Goal: Task Accomplishment & Management: Complete application form

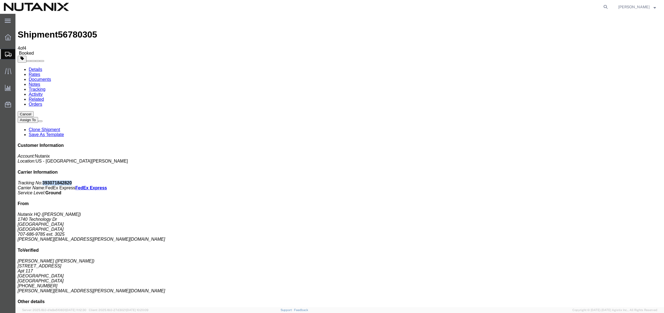
click at [34, 67] on link "Details" at bounding box center [36, 69] width 14 height 5
click link "Clone Shipment"
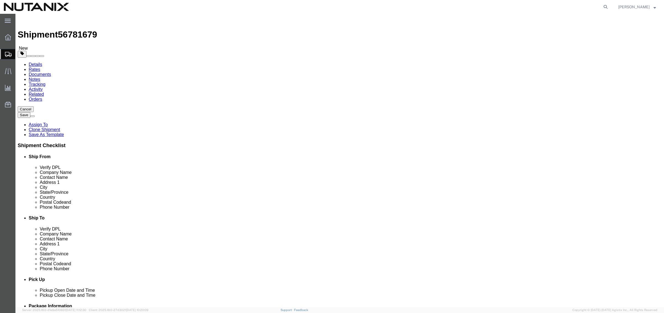
drag, startPoint x: 393, startPoint y: 104, endPoint x: 289, endPoint y: 89, distance: 104.8
click div "Ship From Location Location Select Select My Profile Location [GEOGRAPHIC_DATA]…"
paste input "[PERSON_NAME]"
type input "[PERSON_NAME]"
click input "[PERSON_NAME]"
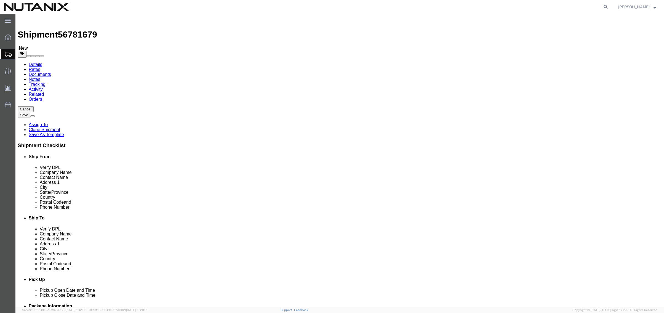
drag, startPoint x: 406, startPoint y: 113, endPoint x: 101, endPoint y: 107, distance: 305.0
click div "Ship From Location Location Select Select My Profile Location [GEOGRAPHIC_DATA]…"
paste input "[PERSON_NAME]"
type input "[PERSON_NAME]"
click input "[STREET_ADDRESS]"
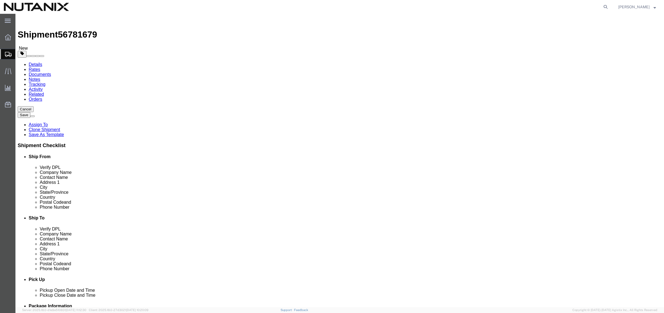
paste input "213 [GEOGRAPHIC_DATA], [GEOGRAPHIC_DATA]"
drag, startPoint x: 429, startPoint y: 125, endPoint x: 161, endPoint y: 116, distance: 268.6
click div "Ship From Location Location Select Select My Profile Location [GEOGRAPHIC_DATA]…"
type input "213 [GEOGRAPHIC_DATA], [GEOGRAPHIC_DATA]"
click input "text"
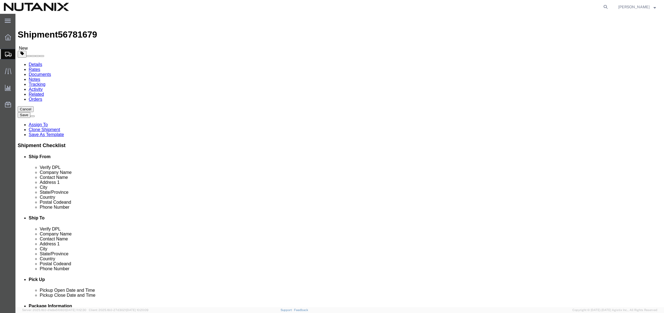
paste input "Villas de [GEOGRAPHIC_DATA]"
type input "Villas de [GEOGRAPHIC_DATA]"
type input "mexic"
select select
drag, startPoint x: 392, startPoint y: 167, endPoint x: 317, endPoint y: 159, distance: 75.3
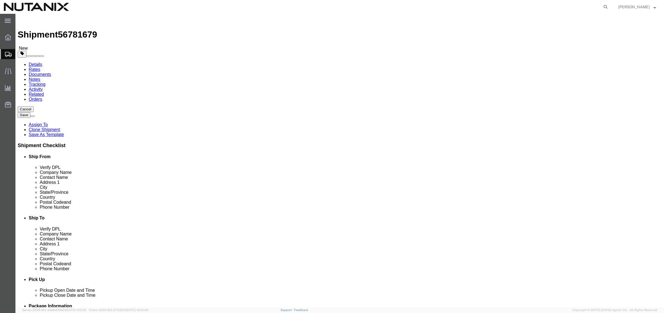
click div "Location Select Select My Profile Location [GEOGRAPHIC_DATA] - [GEOGRAPHIC_DATA…"
paste input "Torreón"
type input "Torreón"
select select "CA"
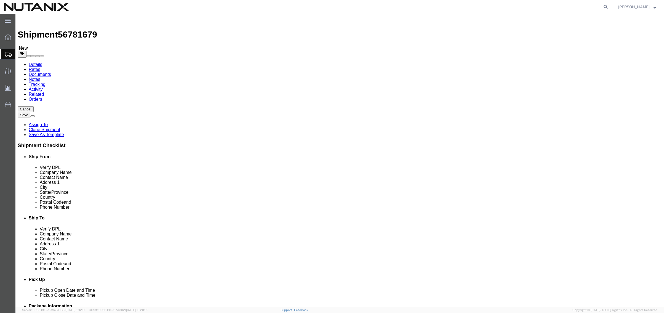
click input "98115"
drag, startPoint x: 393, startPoint y: 179, endPoint x: 256, endPoint y: 168, distance: 137.0
click div "Ship From Location Location Select Select My Profile Location [GEOGRAPHIC_DATA]…"
paste input "27023"
type input "27023"
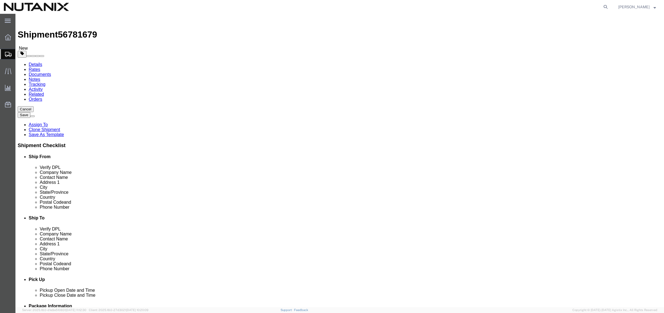
click input "[PERSON_NAME][EMAIL_ADDRESS][PERSON_NAME][DOMAIN_NAME]"
drag, startPoint x: 438, startPoint y: 199, endPoint x: 232, endPoint y: 188, distance: 205.9
click div "Ship From Location Location Select Select My Profile Location [GEOGRAPHIC_DATA]…"
paste input "[PERSON_NAME].[PERSON_NAME]"
type input "[PERSON_NAME][EMAIL_ADDRESS][PERSON_NAME][DOMAIN_NAME]"
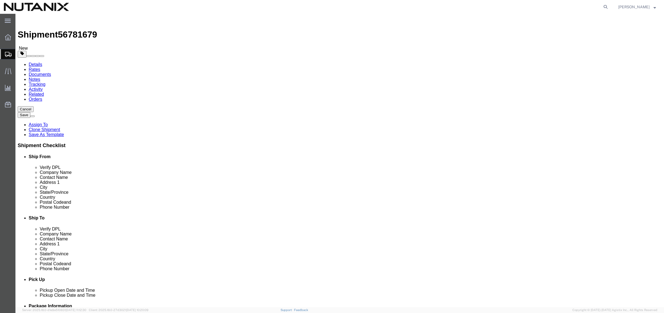
click input "text"
drag, startPoint x: 76, startPoint y: 186, endPoint x: 6, endPoint y: 181, distance: 69.7
click div "Location Select Select My Profile Location [GEOGRAPHIC_DATA] - [GEOGRAPHIC_DATA…"
click input "[PHONE_NUMBER]"
drag, startPoint x: 406, startPoint y: 189, endPoint x: 231, endPoint y: 187, distance: 175.2
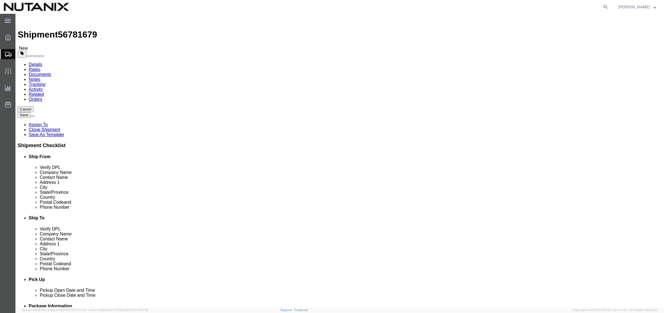
click div "Ship From Location Location Select Select My Profile Location [GEOGRAPHIC_DATA]…"
paste input "[PHONE_NUMBER]"
type input "[PHONE_NUMBER]"
click input "text"
type input "3025"
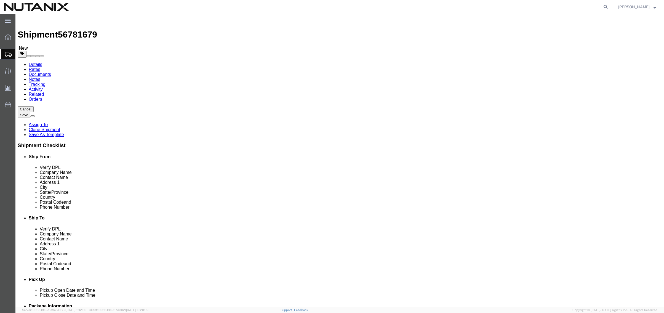
click div "Ship To Location Location Select Select My Profile Location [GEOGRAPHIC_DATA] -…"
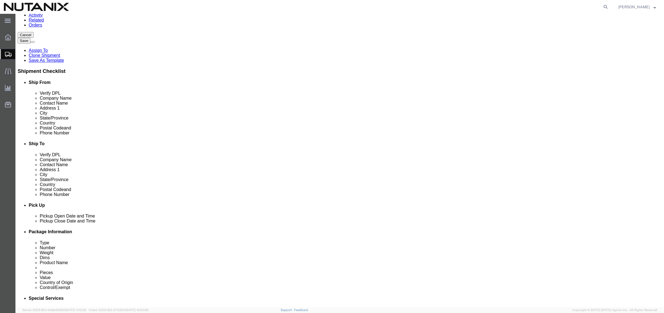
scroll to position [70, 0]
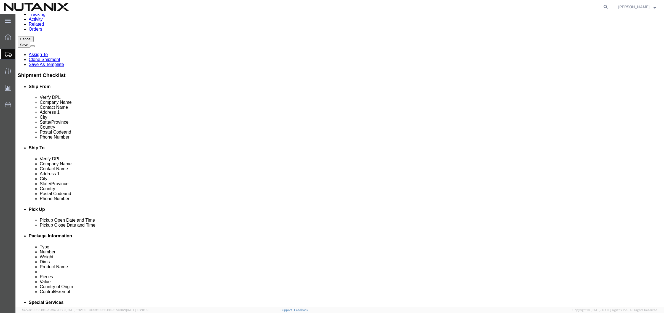
click icon
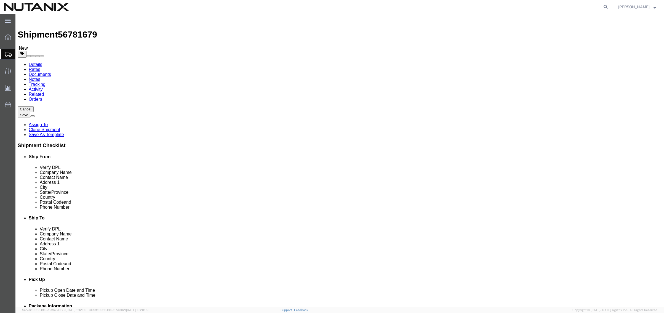
click dd "1.00 Each"
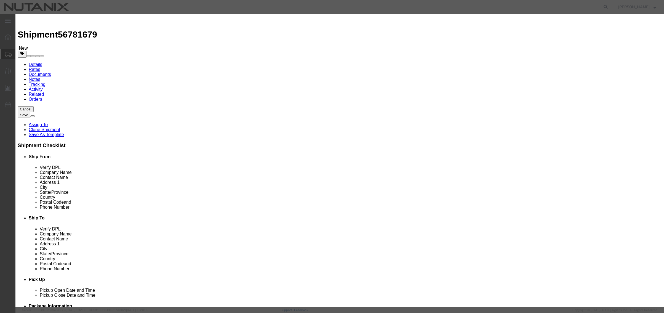
click select "Select [GEOGRAPHIC_DATA] [GEOGRAPHIC_DATA] [GEOGRAPHIC_DATA] [GEOGRAPHIC_DATA] …"
select select "KH"
click select "Select [GEOGRAPHIC_DATA] [GEOGRAPHIC_DATA] [GEOGRAPHIC_DATA] [GEOGRAPHIC_DATA] …"
click select "Select ATF BIS DEA EPA FDA FTR ITAR OFAC Other (OPA)"
select select "FTR"
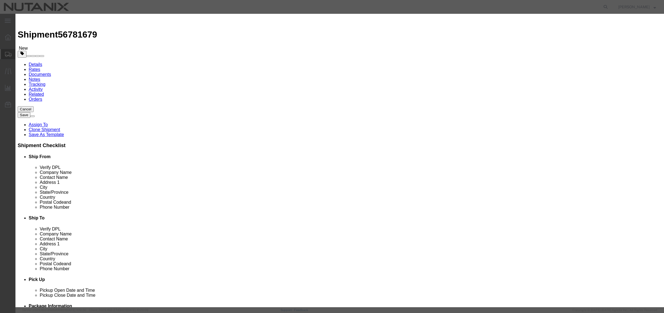
click select "Select ATF BIS DEA EPA FDA FTR ITAR OFAC Other (OPA)"
click select "Select 30.2(d)(2) 30.36 30.37(a) 30.37(f) 30.37(g) 30.37(h) 30.37(i) 30.37(j) 3…"
select select "30.37(a)"
click select "Select 30.2(d)(2) 30.36 30.37(a) 30.37(f) 30.37(g) 30.37(h) 30.37(i) 30.37(j) 3…"
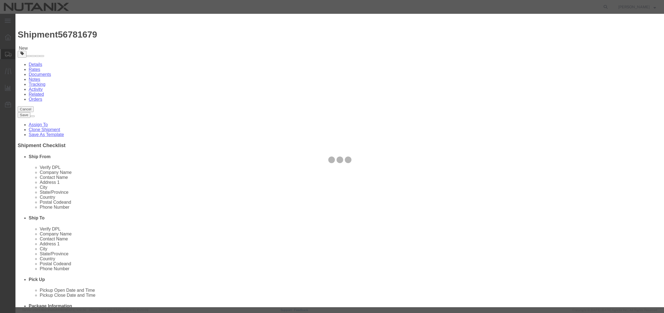
type input "[PHONE_NUMBER]"
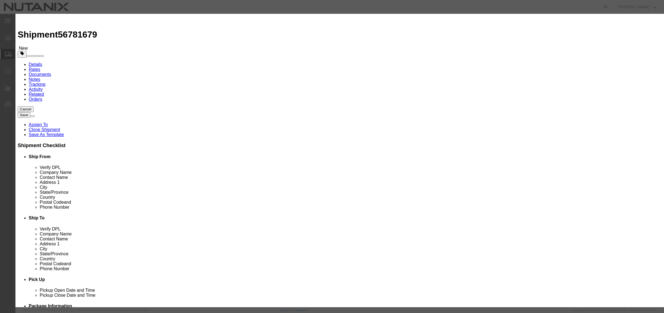
drag, startPoint x: 261, startPoint y: 207, endPoint x: 202, endPoint y: 209, distance: 59.1
drag, startPoint x: 268, startPoint y: 206, endPoint x: 199, endPoint y: 200, distance: 69.5
click body "Shipment 56781679 New Details Rates Documents Notes Tracking Activity Related O…"
click input "text"
paste input "4202128940"
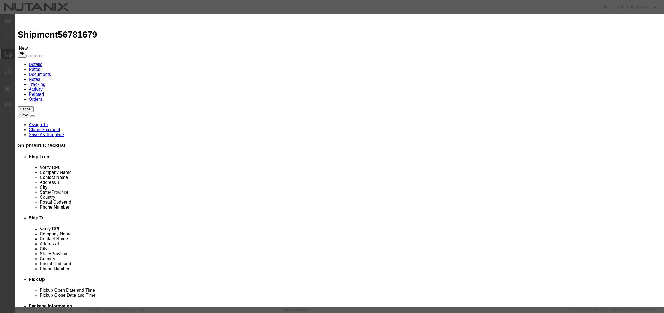
type input "4202128940"
click button "Save & Close"
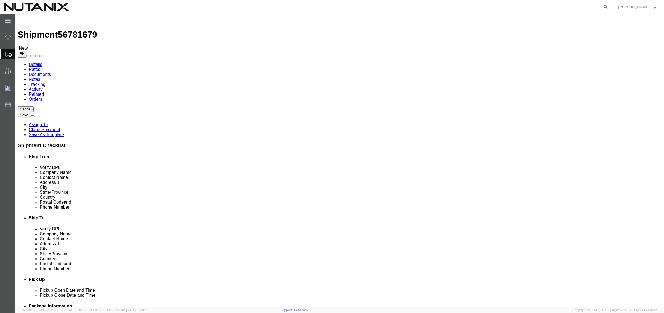
click dd "1.00 Each"
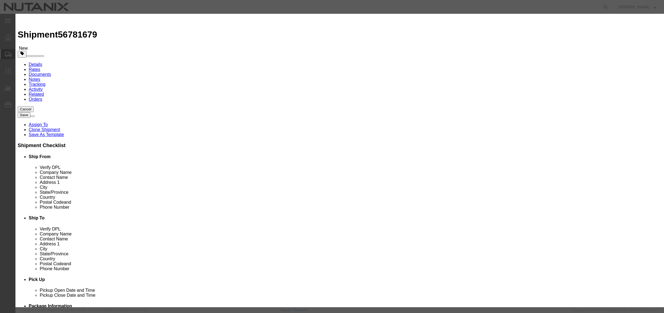
type input "7329990000"
click select "Select ATF BIS DEA EPA FDA FTR ITAR OFAC Other (OPA)"
select select "FTR"
click select "Select ATF BIS DEA EPA FDA FTR ITAR OFAC Other (OPA)"
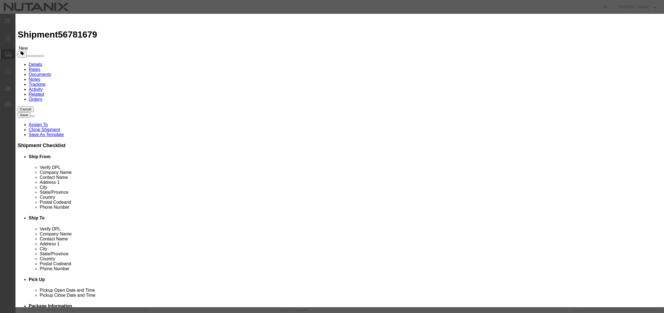
click select "Select 30.2(d)(2) 30.36 30.37(a) 30.37(f) 30.37(g) 30.37(h) 30.37(i) 30.37(j) 3…"
select select "30.37(a)"
click select "Select 30.2(d)(2) 30.36 30.37(a) 30.37(f) 30.37(g) 30.37(h) 30.37(i) 30.37(j) 3…"
click select "Select [GEOGRAPHIC_DATA] [GEOGRAPHIC_DATA] [GEOGRAPHIC_DATA] [GEOGRAPHIC_DATA] …"
select select "CN"
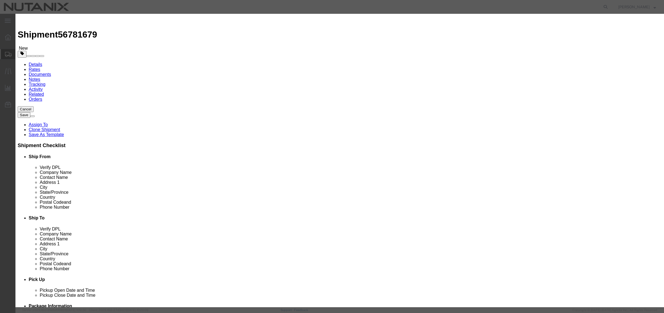
click select "Select [GEOGRAPHIC_DATA] [GEOGRAPHIC_DATA] [GEOGRAPHIC_DATA] [GEOGRAPHIC_DATA] …"
drag, startPoint x: 295, startPoint y: 38, endPoint x: 271, endPoint y: 41, distance: 23.9
click input "Stainless Steel Tumbler"
click button "Save & Close"
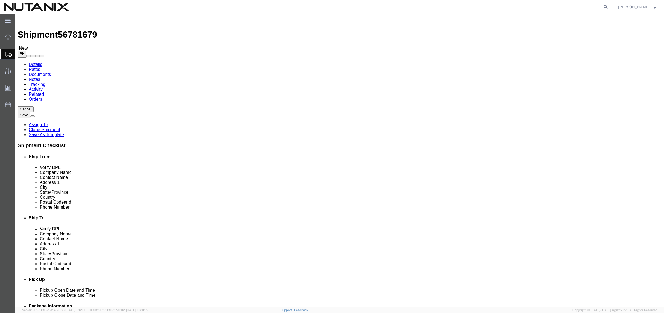
click button "Continue"
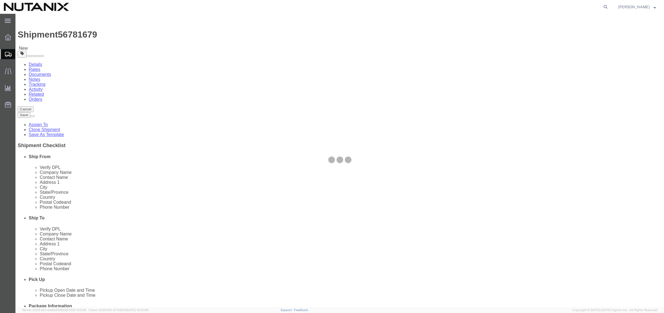
select select
select select "COSTCENTER"
select select "48694"
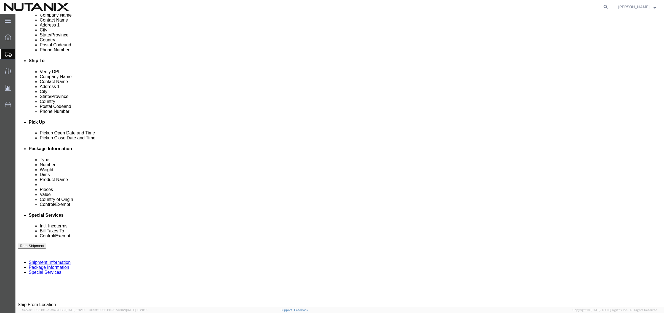
scroll to position [166, 0]
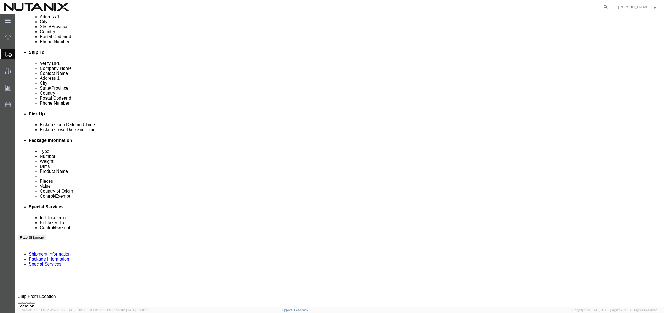
click select "Select Carriage Insurance Paid Carriage Paid To Cost and Freight Cost Insurance…"
select select "DDP"
click select "Select Carriage Insurance Paid Carriage Paid To Cost and Freight Cost Insurance…"
select select "SHIP"
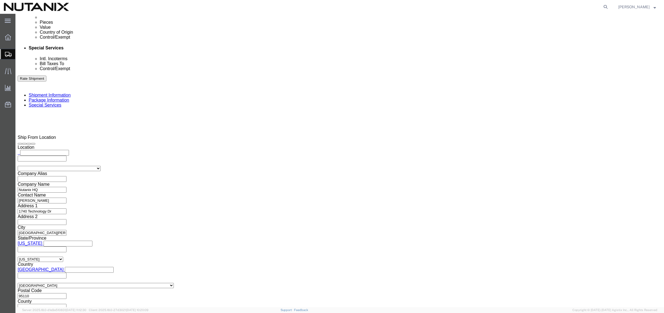
scroll to position [331, 0]
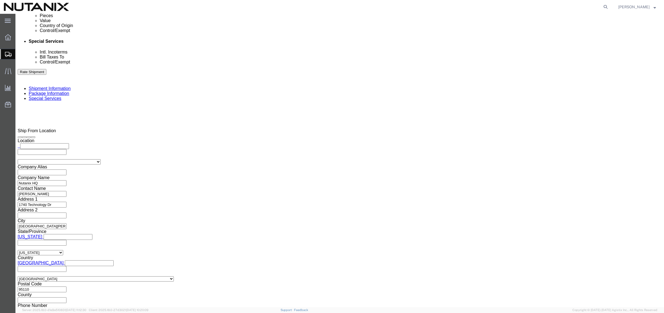
click select "Select ATF BIS DEA EPA FDA FTR ITAR OFAC Other (OPA)"
select select "FTR"
click select "Select ATF BIS DEA EPA FDA FTR ITAR OFAC Other (OPA)"
click select "Select 30.2(d)(2) 30.36 30.37(a) 30.37(f) 30.37(g) 30.37(h) 30.37(i) 30.37(j) 3…"
select select "30.37(a)"
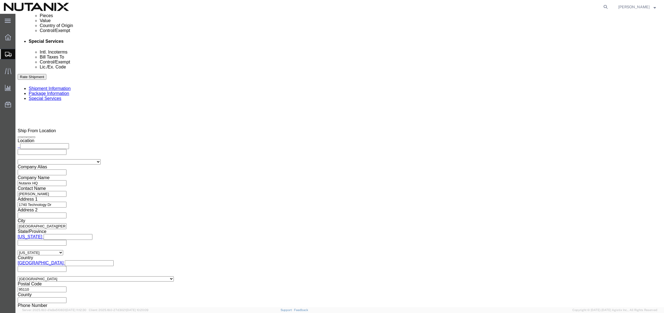
click select "Select 30.2(d)(2) 30.36 30.37(a) 30.37(f) 30.37(g) 30.37(h) 30.37(i) 30.37(j) 3…"
click button "Rate Shipment"
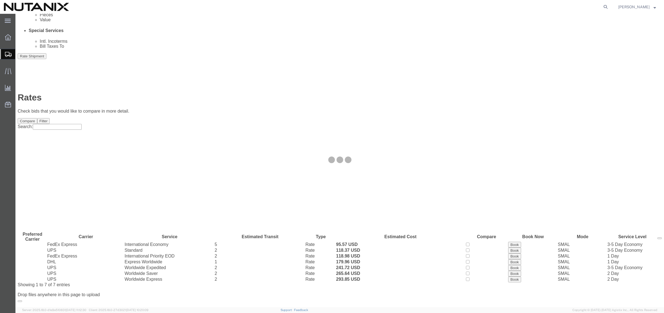
scroll to position [0, 0]
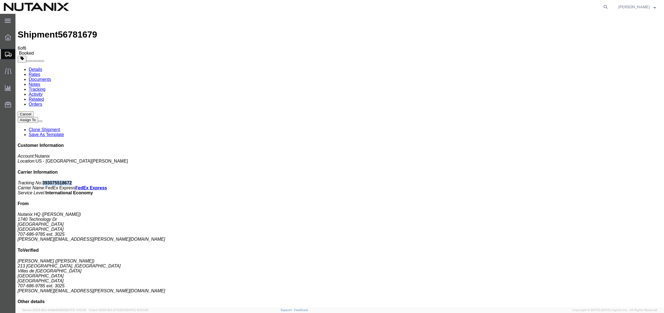
drag, startPoint x: 613, startPoint y: 85, endPoint x: 588, endPoint y: 85, distance: 25.7
click at [588, 180] on p "Tracking No: 393075518672 Carrier Name: FedEx Express FedEx Express Service Lev…" at bounding box center [340, 187] width 644 height 15
copy b "393075518672"
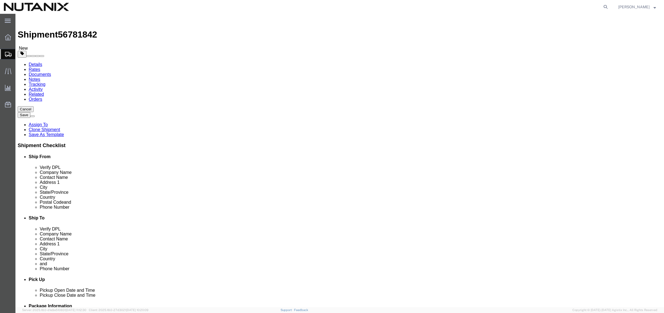
click input "[PERSON_NAME]"
drag, startPoint x: 405, startPoint y: 103, endPoint x: 230, endPoint y: 97, distance: 174.8
click div "Ship From Location Location Select Select My Profile Location [GEOGRAPHIC_DATA]…"
paste input "[PERSON_NAME]"
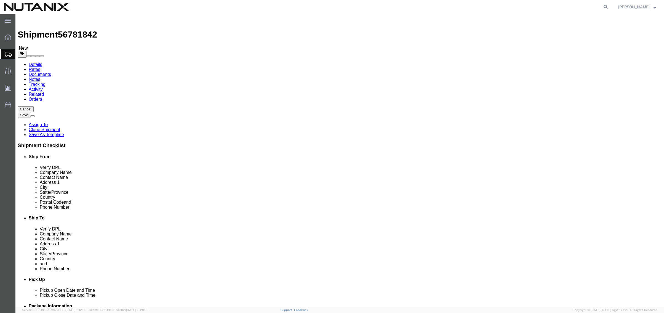
type input "[PERSON_NAME]"
drag, startPoint x: 410, startPoint y: 115, endPoint x: 408, endPoint y: 110, distance: 5.2
click input "[PERSON_NAME]"
drag, startPoint x: 408, startPoint y: 110, endPoint x: 303, endPoint y: 111, distance: 105.4
click div "Contact Name [PERSON_NAME]"
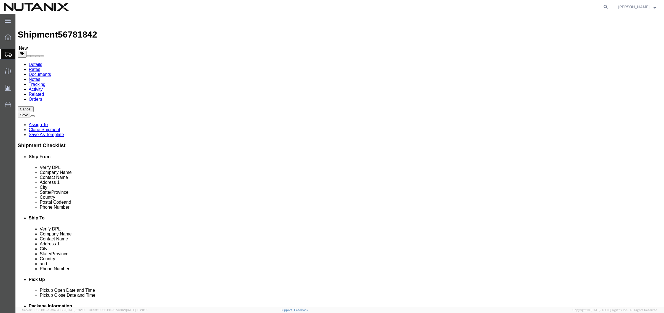
paste input "[PERSON_NAME]"
type input "[PERSON_NAME]"
drag, startPoint x: 428, startPoint y: 127, endPoint x: 207, endPoint y: 105, distance: 222.4
click div "Ship From Location Location Select Select My Profile Location [GEOGRAPHIC_DATA]…"
paste input "[PERSON_NAME] Brotantes 35BIs"
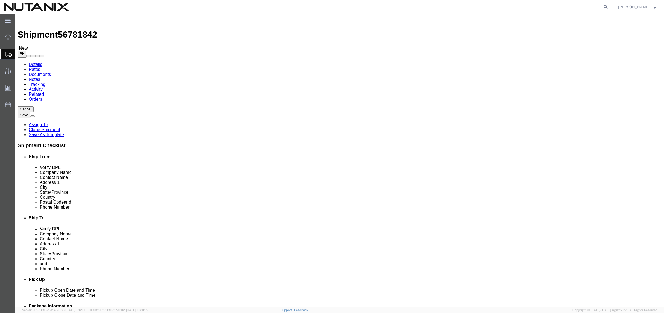
type input "[PERSON_NAME] Brotantes 35BIs"
click input "Villas de [GEOGRAPHIC_DATA]"
drag, startPoint x: 421, startPoint y: 134, endPoint x: 219, endPoint y: 127, distance: 202.1
click div "Ship From Location Location Select Select My Profile Location [GEOGRAPHIC_DATA]…"
paste input "apartment 206"
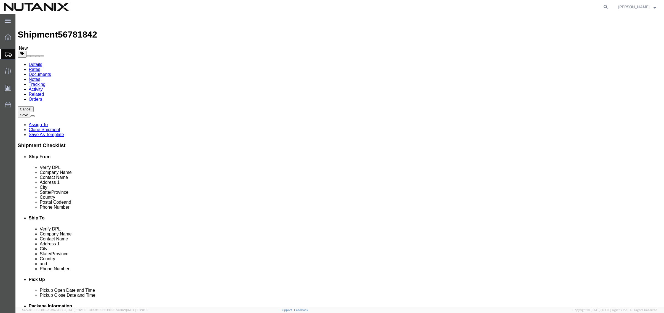
type input "apartment 206"
click input "Torreón"
drag, startPoint x: 398, startPoint y: 146, endPoint x: 281, endPoint y: 141, distance: 117.7
click div "City Torreón"
paste input "Portales Oriente"
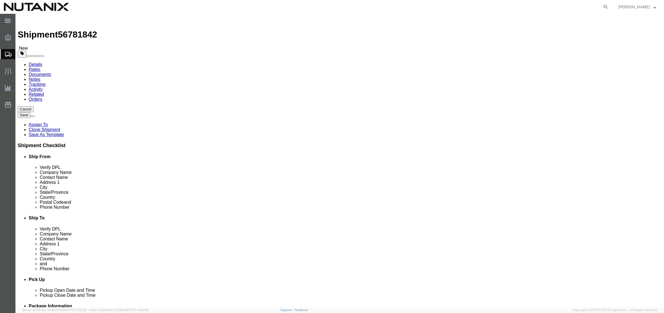
type input "Portales Oriente"
drag, startPoint x: 394, startPoint y: 178, endPoint x: 286, endPoint y: 171, distance: 108.1
click div "Location Select Select My Profile Location [GEOGRAPHIC_DATA] - [GEOGRAPHIC_DATA…"
paste input "03570"
type input "03570"
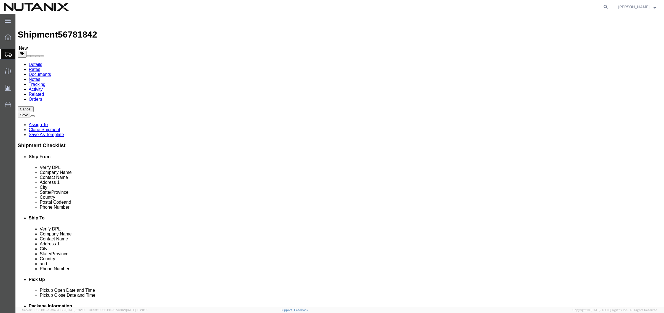
scroll to position [1, 0]
click input "Portales Oriente"
paste input "[GEOGRAPHIC_DATA]"
click input "Portales [GEOGRAPHIC_DATA]"
drag, startPoint x: 394, startPoint y: 145, endPoint x: 364, endPoint y: 146, distance: 29.8
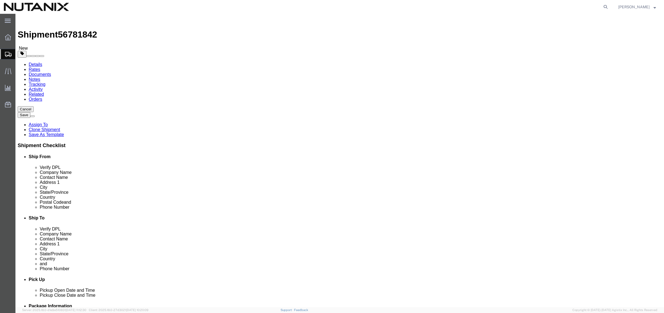
click div "Portales [GEOGRAPHIC_DATA]"
click input "[GEOGRAPHIC_DATA]"
type input "[GEOGRAPHIC_DATA]"
click input "apartment 206"
paste input "Portales Oriente"
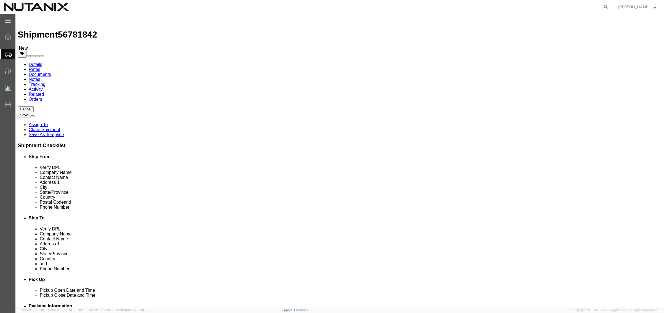
type input "apartment [GEOGRAPHIC_DATA]"
drag, startPoint x: 448, startPoint y: 200, endPoint x: 201, endPoint y: 183, distance: 247.6
click div "Ship From Location Location Select Select My Profile Location [GEOGRAPHIC_DATA]…"
paste input "[PERSON_NAME].[PERSON_NAME]"
type input "[PERSON_NAME][EMAIL_ADDRESS][PERSON_NAME][DOMAIN_NAME]"
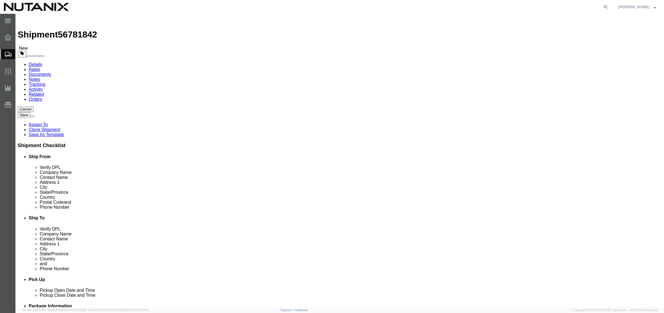
click div "Ship To Location Location Select Select My Profile Location [GEOGRAPHIC_DATA] -…"
click icon
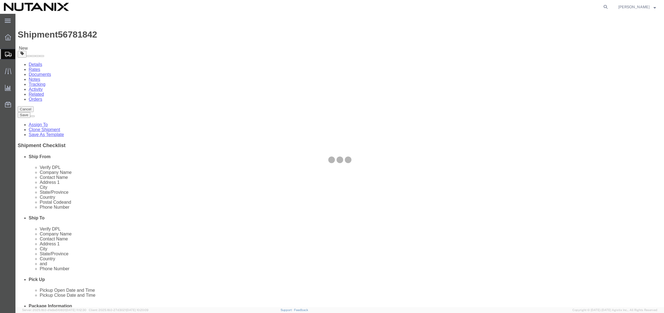
select select
select select "COSTCENTER"
select select "48694"
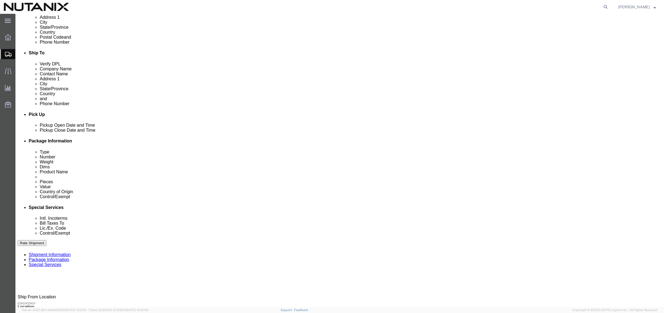
scroll to position [166, 0]
click select "Select Carriage Insurance Paid Carriage Paid To Cost and Freight Cost Insurance…"
select select "DDP"
click select "Select Carriage Insurance Paid Carriage Paid To Cost and Freight Cost Insurance…"
select select "SHIP"
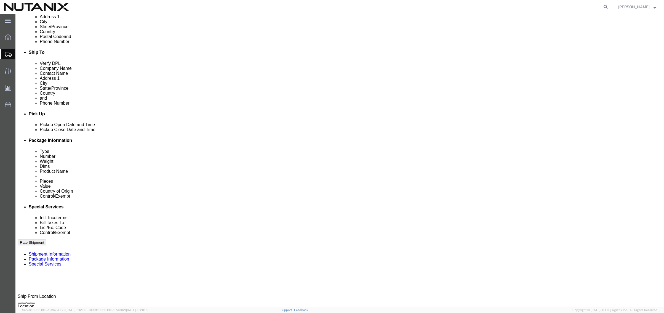
select select "SHIP"
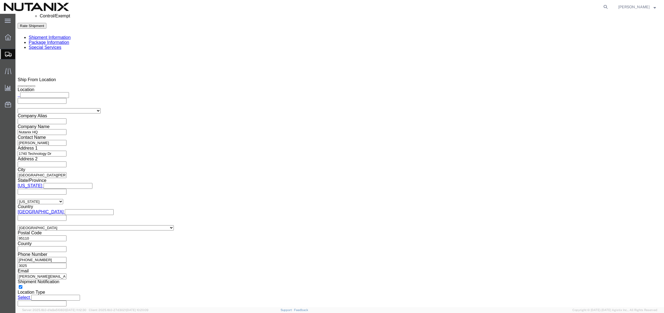
scroll to position [386, 0]
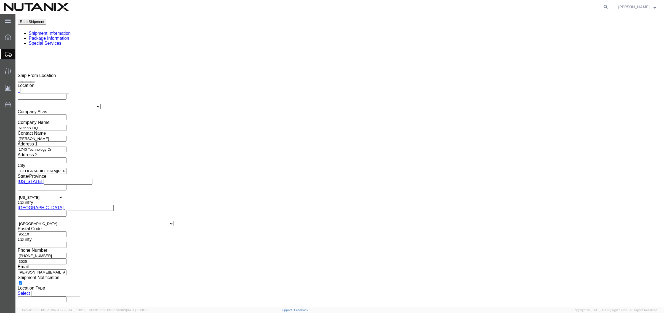
click button "Rate Shipment"
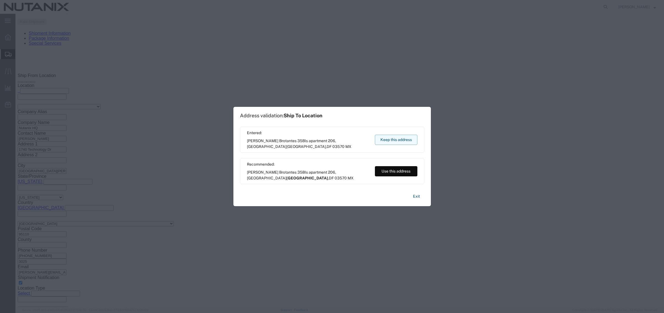
click at [391, 142] on button "Keep this address" at bounding box center [396, 140] width 42 height 10
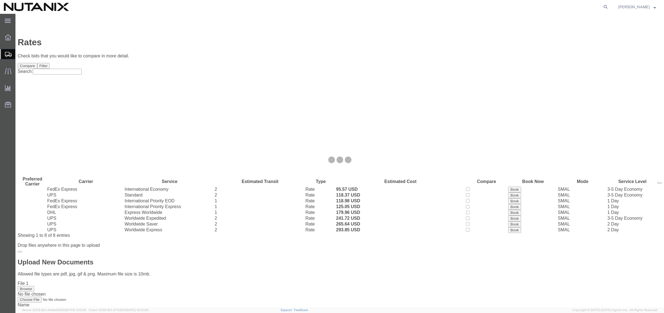
scroll to position [0, 0]
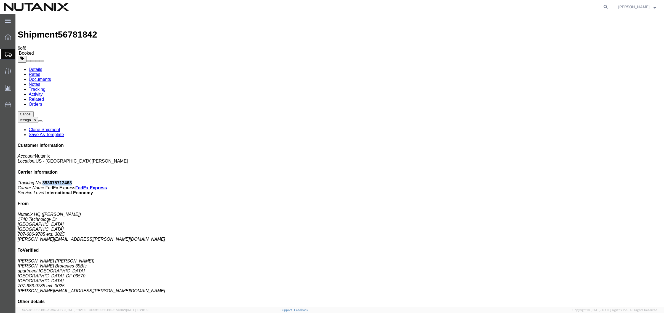
drag, startPoint x: 612, startPoint y: 85, endPoint x: 587, endPoint y: 86, distance: 25.4
click at [72, 180] on b "393075712463" at bounding box center [57, 182] width 30 height 5
copy b "393075712463"
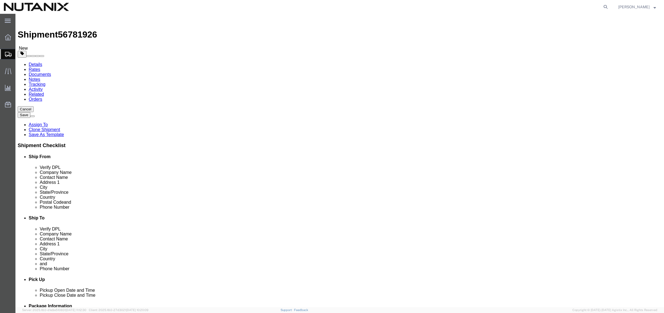
click input "[PERSON_NAME]"
drag, startPoint x: 400, startPoint y: 102, endPoint x: 301, endPoint y: 100, distance: 98.5
click div "Company Name [PERSON_NAME]"
paste input "[PERSON_NAME]"
type input "[PERSON_NAME]"
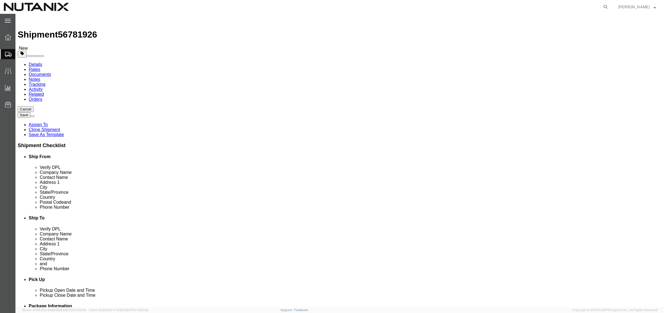
click input "[PERSON_NAME]"
drag, startPoint x: 410, startPoint y: 115, endPoint x: 160, endPoint y: 115, distance: 249.2
click div "Ship From Location Location Select Select My Profile Location [GEOGRAPHIC_DATA]…"
paste input "[PERSON_NAME]"
type input "[PERSON_NAME]"
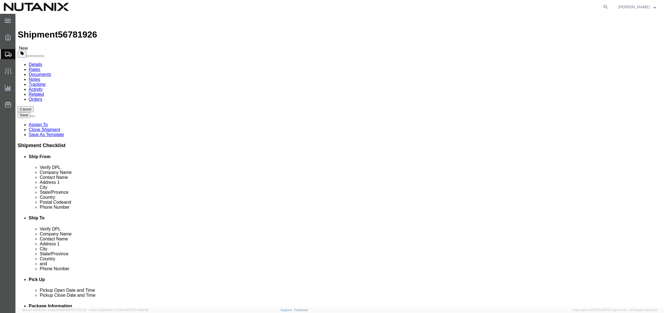
drag, startPoint x: 411, startPoint y: 134, endPoint x: 419, endPoint y: 131, distance: 8.8
click input "apartment [GEOGRAPHIC_DATA]"
drag, startPoint x: 421, startPoint y: 124, endPoint x: 178, endPoint y: 105, distance: 243.6
click div "Ship From Location Location Select Select My Profile Location [GEOGRAPHIC_DATA]…"
paste input "[GEOGRAPHIC_DATA][PERSON_NAME][PERSON_NAME] 303"
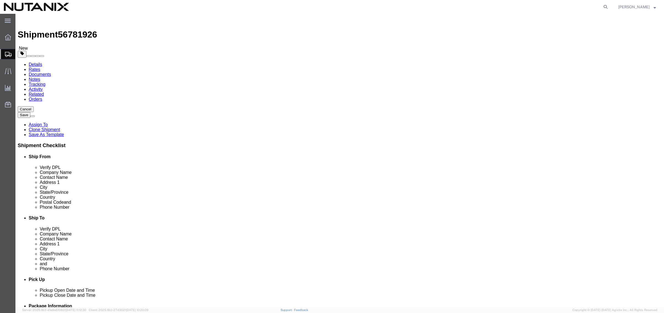
type input "[GEOGRAPHIC_DATA][PERSON_NAME][PERSON_NAME] 303"
drag, startPoint x: 428, startPoint y: 133, endPoint x: 304, endPoint y: 120, distance: 124.0
click div "Location Select Select My Profile Location [GEOGRAPHIC_DATA] - [GEOGRAPHIC_DATA…"
paste input "interior 102. Camino Real"
type input "interior 102. Camino Real"
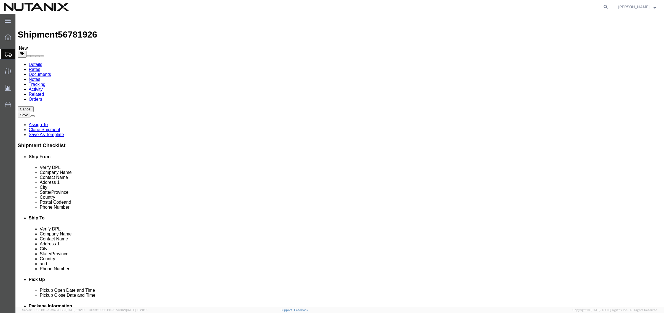
click input "interior 102. Camino Real"
drag, startPoint x: 400, startPoint y: 144, endPoint x: 321, endPoint y: 147, distance: 79.3
click div "City [GEOGRAPHIC_DATA]"
paste input "Zapopan"
type input "Zapopan"
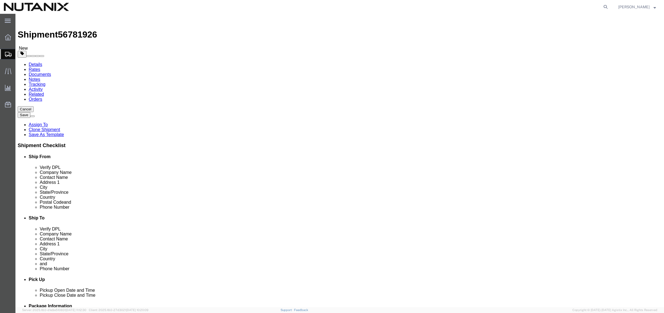
scroll to position [1, 0]
drag, startPoint x: 390, startPoint y: 175, endPoint x: 287, endPoint y: 164, distance: 103.8
click div "Location Select Select My Profile Location [GEOGRAPHIC_DATA] - [GEOGRAPHIC_DATA…"
paste input "4504"
type input "45040"
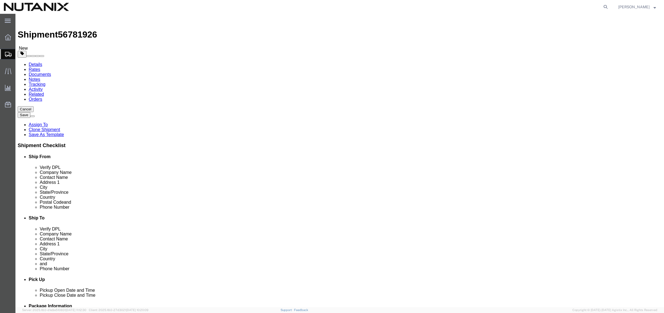
click input "[PERSON_NAME][EMAIL_ADDRESS][PERSON_NAME][DOMAIN_NAME]"
drag, startPoint x: 447, startPoint y: 197, endPoint x: 280, endPoint y: 188, distance: 166.9
click div "Location Select Select My Profile Location [GEOGRAPHIC_DATA] - [GEOGRAPHIC_DATA…"
paste input "[PERSON_NAME].[PERSON_NAME]"
type input "[PERSON_NAME][EMAIL_ADDRESS][PERSON_NAME][DOMAIN_NAME]"
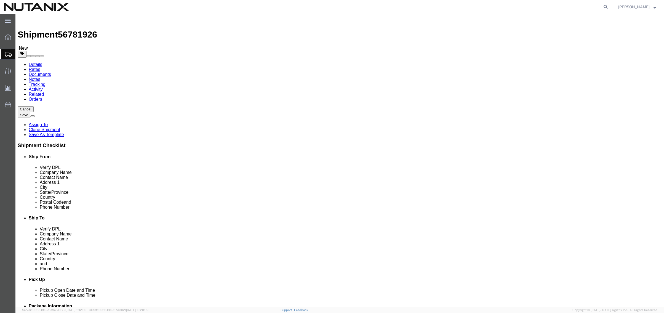
click input "[PHONE_NUMBER]"
drag, startPoint x: 424, startPoint y: 187, endPoint x: 251, endPoint y: 189, distance: 173.6
click div "Ship From Location Location Select Select My Profile Location [GEOGRAPHIC_DATA]…"
paste input "[PHONE_NUMBER]"
type input "[PHONE_NUMBER]"
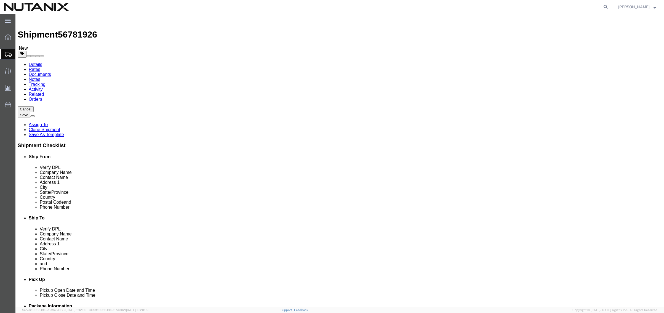
click input "3025"
drag, startPoint x: 521, startPoint y: 188, endPoint x: 421, endPoint y: 189, distance: 100.2
click div "Phone Number [PHONE_NUMBER]"
click input "[PHONE_NUMBER]"
type input "[PHONE_NUMBER]"
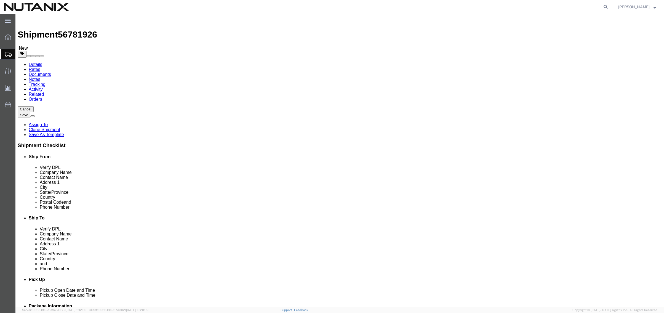
click icon
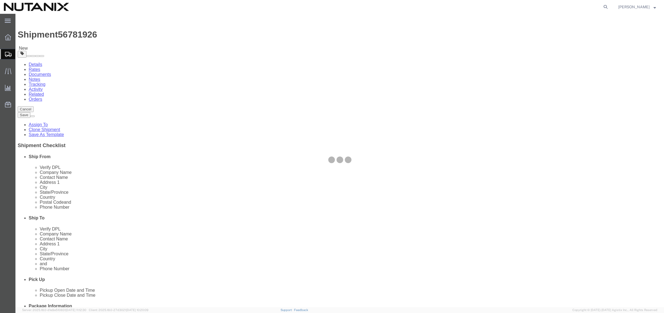
select select
select select "COSTCENTER"
select select "48694"
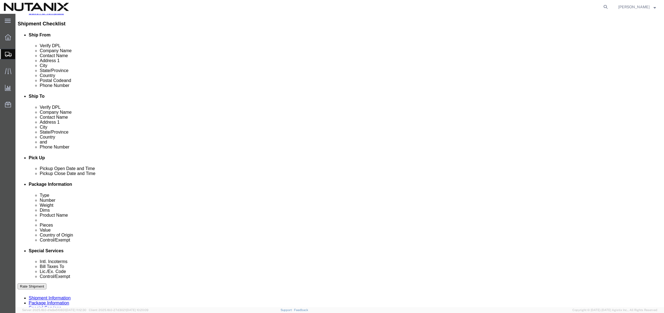
scroll to position [166, 0]
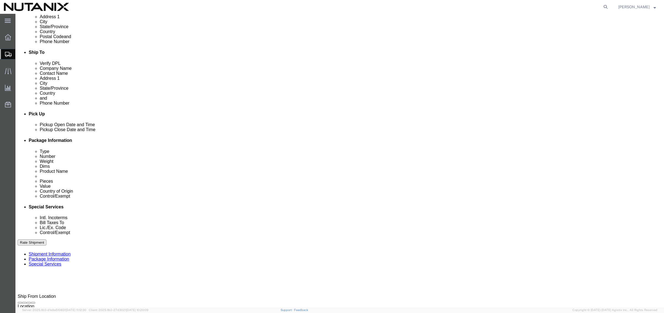
click select "Select Carriage Insurance Paid Carriage Paid To Cost and Freight Cost Insurance…"
select select "DDP"
click select "Select Carriage Insurance Paid Carriage Paid To Cost and Freight Cost Insurance…"
select select "SHIP"
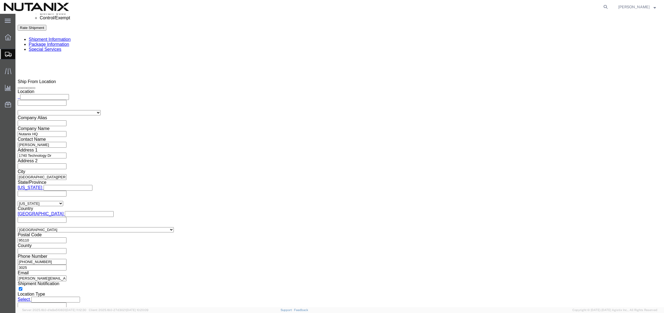
scroll to position [386, 0]
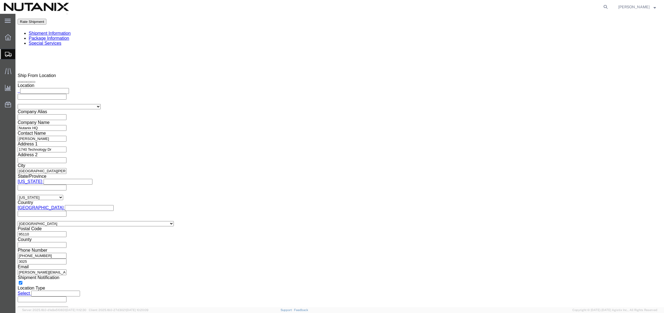
click button "Rate Shipment"
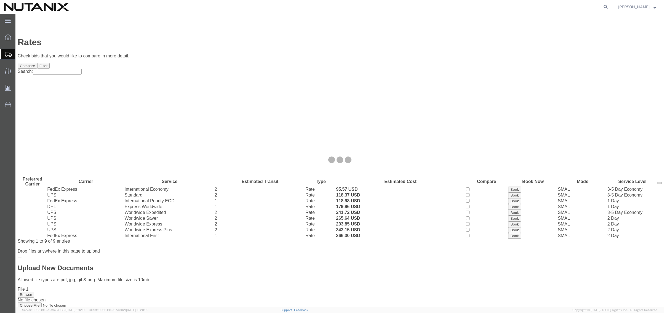
scroll to position [0, 0]
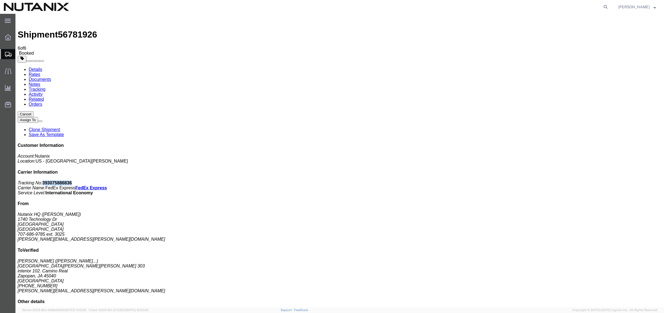
drag, startPoint x: 612, startPoint y: 84, endPoint x: 587, endPoint y: 85, distance: 24.6
click at [72, 180] on b "393075886836" at bounding box center [57, 182] width 30 height 5
copy b "393075886836"
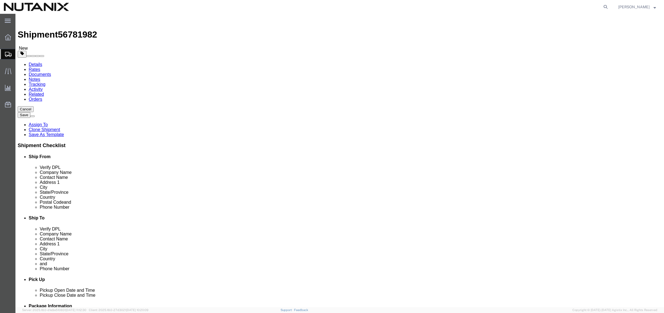
drag, startPoint x: 412, startPoint y: 105, endPoint x: 305, endPoint y: 99, distance: 107.2
click div "Location Select Select My Profile Location [GEOGRAPHIC_DATA] - [GEOGRAPHIC_DATA…"
paste input "[PERSON_NAME]"
type input "[PERSON_NAME]"
drag, startPoint x: 428, startPoint y: 114, endPoint x: 214, endPoint y: 109, distance: 213.9
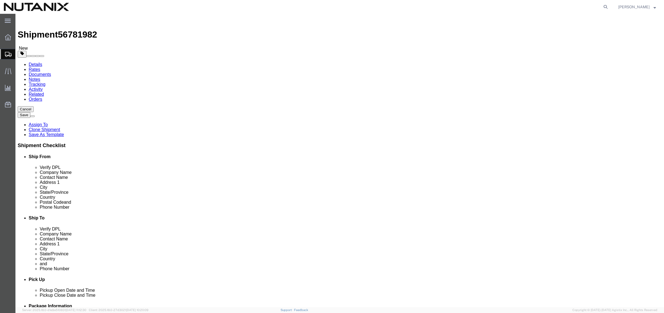
click div "Ship From Location Location Select Select My Profile Location [GEOGRAPHIC_DATA]…"
paste input "[PERSON_NAME]"
type input "[PERSON_NAME]"
click input "[GEOGRAPHIC_DATA][PERSON_NAME][PERSON_NAME] 303"
drag, startPoint x: 416, startPoint y: 122, endPoint x: 270, endPoint y: 119, distance: 146.5
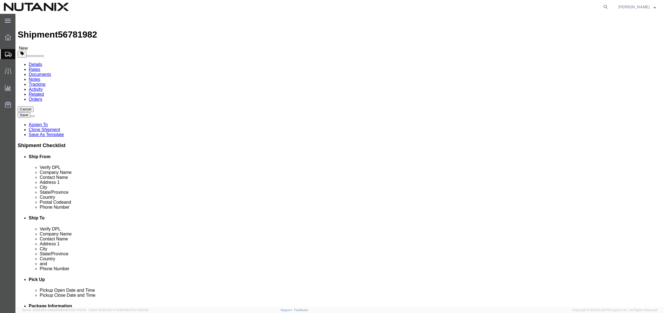
click div "Address [STREET_ADDRESS][PERSON_NAME][PERSON_NAME]"
paste input "[PERSON_NAME] 1758 A206 Col"
type input "[GEOGRAPHIC_DATA][PERSON_NAME] 1758 A206 Col"
drag, startPoint x: 415, startPoint y: 136, endPoint x: 419, endPoint y: 135, distance: 3.6
click input "interior 102. Camino Real"
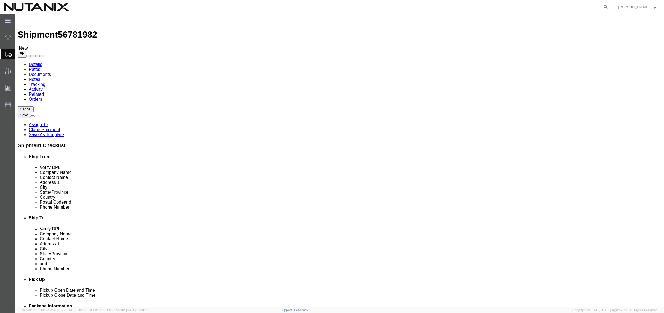
drag, startPoint x: 419, startPoint y: 135, endPoint x: 281, endPoint y: 134, distance: 138.5
click div "Ship From Location Location Select Select My Profile Location [GEOGRAPHIC_DATA]…"
paste input "Independencia. Alcaldia [PERSON_NAME],"
type input "Independencia, Alcaldia [PERSON_NAME]"
drag, startPoint x: 401, startPoint y: 147, endPoint x: 287, endPoint y: 141, distance: 114.7
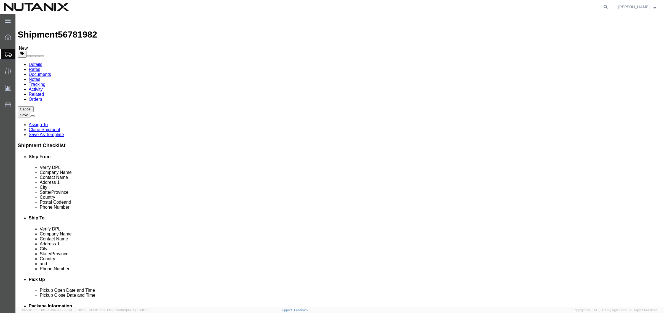
click div "Location Select Select My Profile Location [GEOGRAPHIC_DATA] - [GEOGRAPHIC_DATA…"
type input "[GEOGRAPHIC_DATA]"
select select "MX"
drag, startPoint x: 387, startPoint y: 176, endPoint x: 287, endPoint y: 183, distance: 99.6
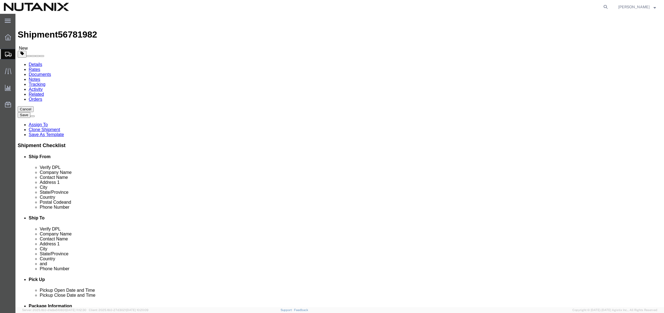
click div "Postal Code 45040"
paste input "0363"
type input "03630"
click input "[PERSON_NAME][EMAIL_ADDRESS][PERSON_NAME][DOMAIN_NAME]"
drag, startPoint x: 448, startPoint y: 196, endPoint x: 195, endPoint y: 175, distance: 254.2
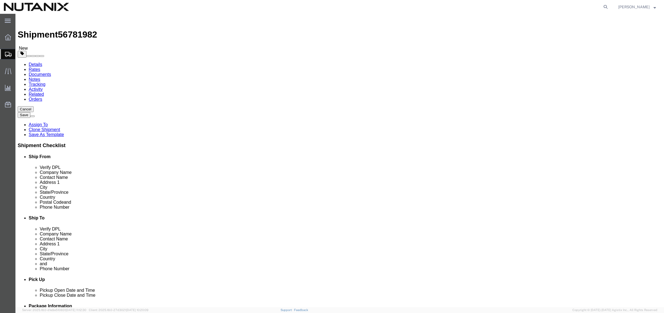
click div "Ship From Location Location Select Select My Profile Location [GEOGRAPHIC_DATA]…"
paste input "daniella.[PERSON_NAME]"
type input "[PERSON_NAME][EMAIL_ADDRESS][PERSON_NAME][DOMAIN_NAME]"
click input "[PHONE_NUMBER]"
drag, startPoint x: 415, startPoint y: 185, endPoint x: 282, endPoint y: 182, distance: 132.5
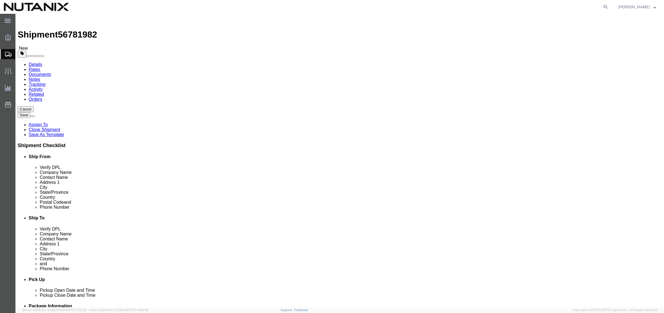
click div "Location Select Select My Profile Location [GEOGRAPHIC_DATA] - [GEOGRAPHIC_DATA…"
paste input "+52 (55) 147494"
click input "[PHONE_NUMBER]"
type input "[PHONE_NUMBER]"
click div "Ship To Location Location Select Select My Profile Location [GEOGRAPHIC_DATA] -…"
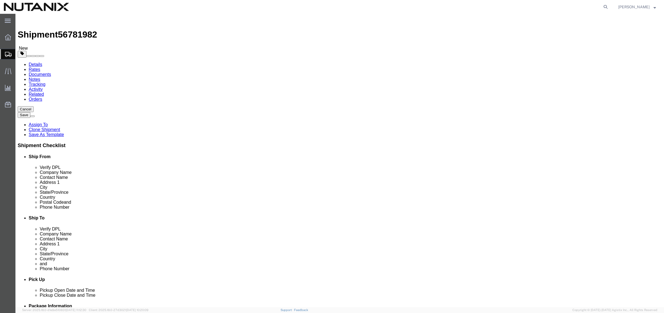
click link "Special Services"
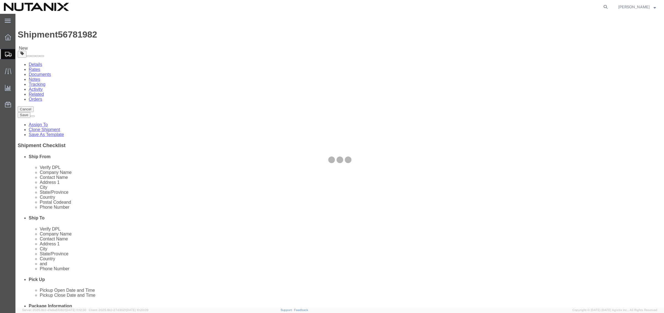
select select
select select "COSTCENTER"
select select "48694"
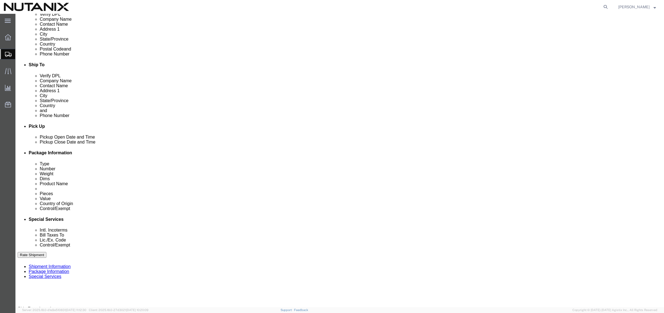
scroll to position [193, 0]
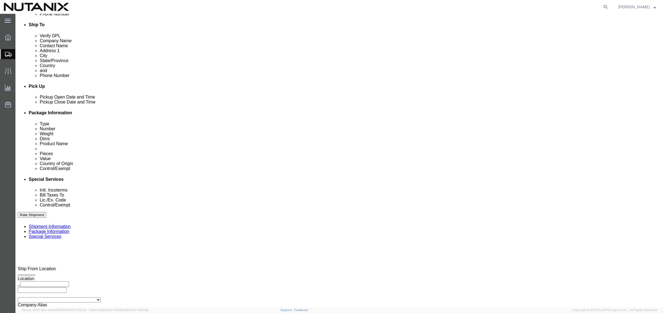
click select "Select Carriage Insurance Paid Carriage Paid To Cost and Freight Cost Insurance…"
select select "DDP"
click select "Select Carriage Insurance Paid Carriage Paid To Cost and Freight Cost Insurance…"
select select "SHIP"
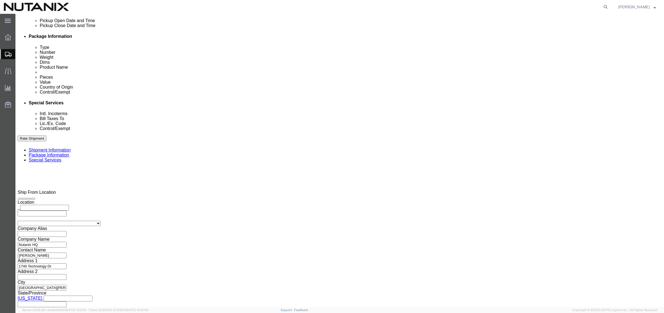
scroll to position [276, 0]
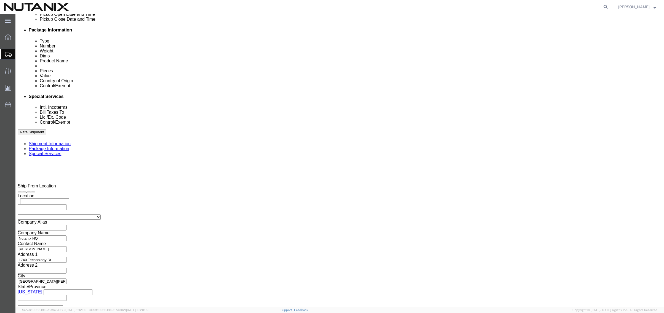
click button "Rate Shipment"
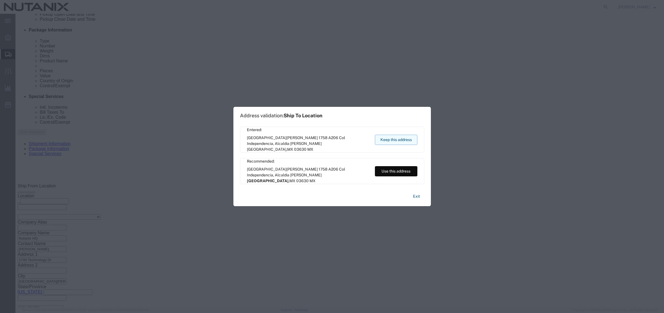
click at [404, 138] on button "Keep this address" at bounding box center [396, 140] width 42 height 10
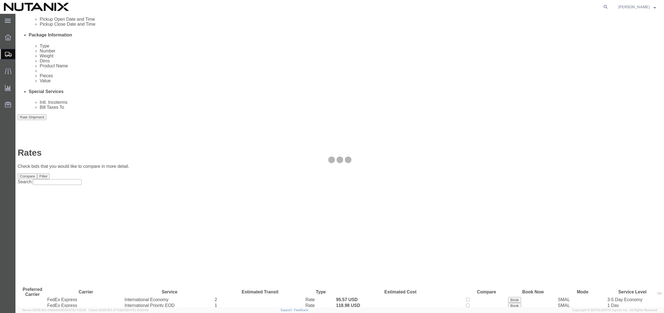
scroll to position [0, 0]
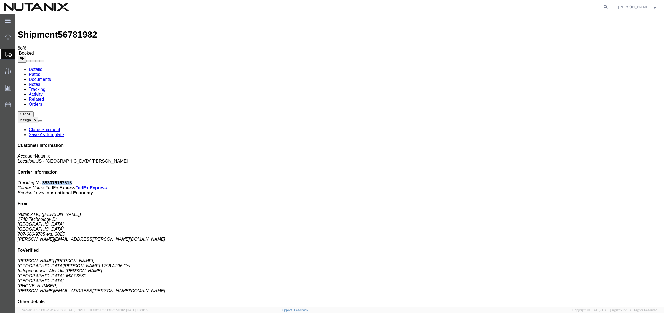
drag, startPoint x: 613, startPoint y: 83, endPoint x: 587, endPoint y: 82, distance: 25.9
click at [587, 180] on p "Tracking No: 393076167518 Carrier Name: FedEx Express FedEx Express Service Lev…" at bounding box center [340, 187] width 644 height 15
copy b "393076167518"
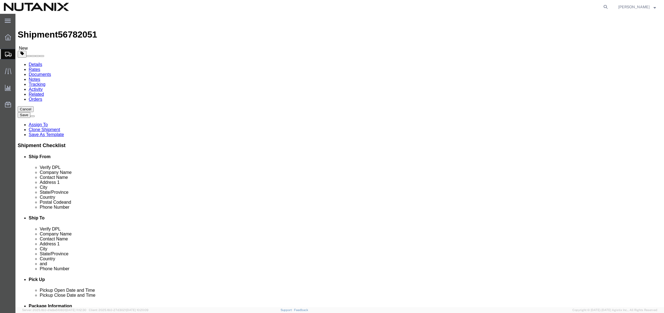
click input "[PERSON_NAME]"
drag, startPoint x: 423, startPoint y: 104, endPoint x: 210, endPoint y: 105, distance: 213.3
click div "Ship From Location Location Select Select My Profile Location [GEOGRAPHIC_DATA]…"
paste input "[PERSON_NAME] [PERSON_NAME]"
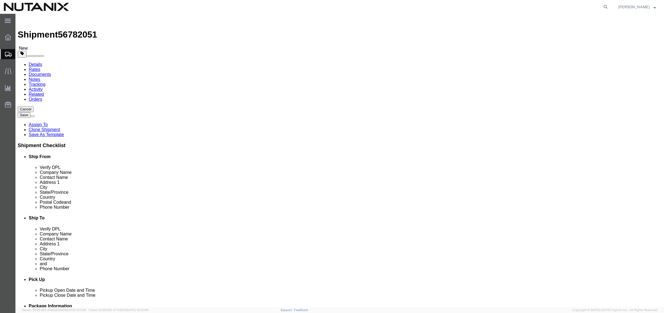
type input "[PERSON_NAME]"
click input "[PERSON_NAME]"
drag, startPoint x: 429, startPoint y: 115, endPoint x: 262, endPoint y: 99, distance: 167.7
click div "Ship To Location Location Select Select My Profile Location [GEOGRAPHIC_DATA] -…"
paste input "[PERSON_NAME] [PERSON_NAME]"
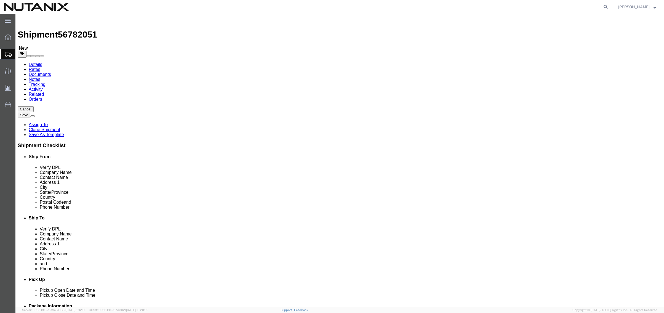
type input "[PERSON_NAME]"
click input "[GEOGRAPHIC_DATA][PERSON_NAME] 1758 A206 Col"
drag, startPoint x: 424, startPoint y: 124, endPoint x: 284, endPoint y: 112, distance: 141.0
click div "Location Select Select My Profile Location [GEOGRAPHIC_DATA] - [GEOGRAPHIC_DATA…"
paste input "Contadores 771, Jardines"
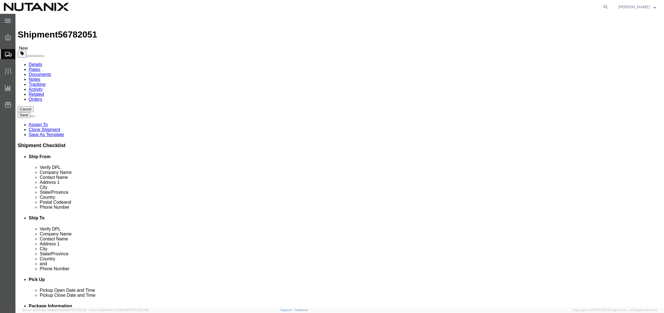
type input "Contadores 771, Jardines"
drag, startPoint x: 445, startPoint y: 142, endPoint x: 451, endPoint y: 140, distance: 6.2
click input "[GEOGRAPHIC_DATA]"
drag, startPoint x: 449, startPoint y: 135, endPoint x: 287, endPoint y: 125, distance: 162.0
click div "Location Select Select My Profile Location [GEOGRAPHIC_DATA] - [GEOGRAPHIC_DATA…"
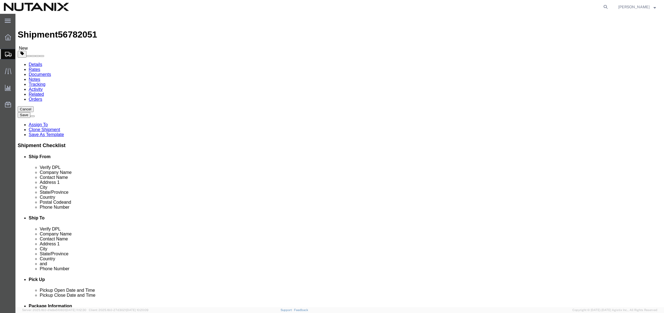
paste input "de Guadalupe,"
type input "de Guadalupe"
click input "[GEOGRAPHIC_DATA]"
drag, startPoint x: 411, startPoint y: 145, endPoint x: 183, endPoint y: 129, distance: 229.3
click div "Ship From Location Location Select Select My Profile Location [GEOGRAPHIC_DATA]…"
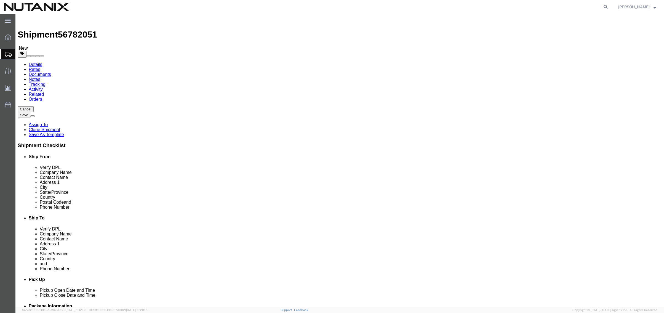
paste input "Zapopan"
type input "Zapopan"
select select "[PERSON_NAME]"
click input "03630"
drag, startPoint x: 400, startPoint y: 174, endPoint x: 311, endPoint y: 173, distance: 88.3
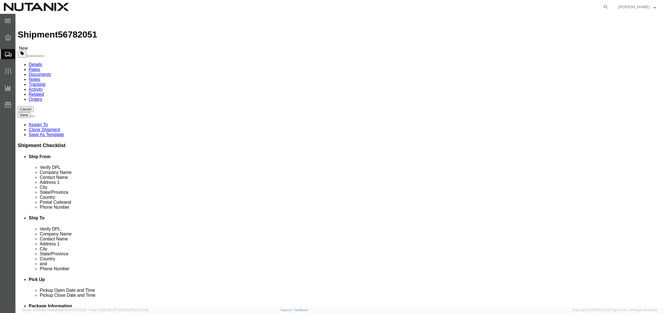
click div "Postal Code 03630"
paste input "450"
type input "45030"
click input "[PERSON_NAME][EMAIL_ADDRESS][PERSON_NAME][DOMAIN_NAME]"
drag, startPoint x: 442, startPoint y: 196, endPoint x: 358, endPoint y: 190, distance: 84.1
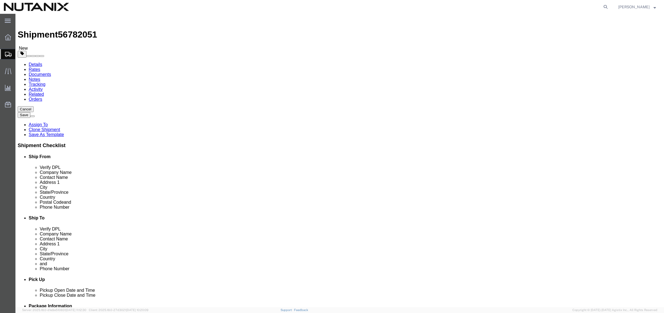
click div "Location Select Select My Profile Location [GEOGRAPHIC_DATA] - [GEOGRAPHIC_DATA…"
paste input "[PERSON_NAME].jime"
type input "[PERSON_NAME][EMAIL_ADDRESS][PERSON_NAME][DOMAIN_NAME]"
click input "[PHONE_NUMBER]"
drag, startPoint x: 430, startPoint y: 187, endPoint x: 298, endPoint y: 184, distance: 131.9
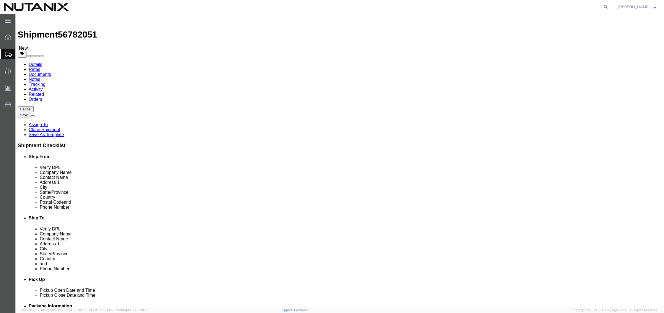
click div "Phone Number [PHONE_NUMBER]"
paste input "[PHONE_NUMBER]"
click input "[PHONE_NUMBER]"
type input "[PHONE_NUMBER]"
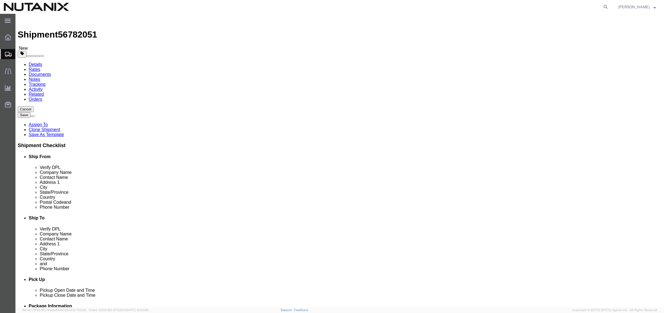
click div "Ship To Location Location Select Select My Profile Location [GEOGRAPHIC_DATA] -…"
click icon
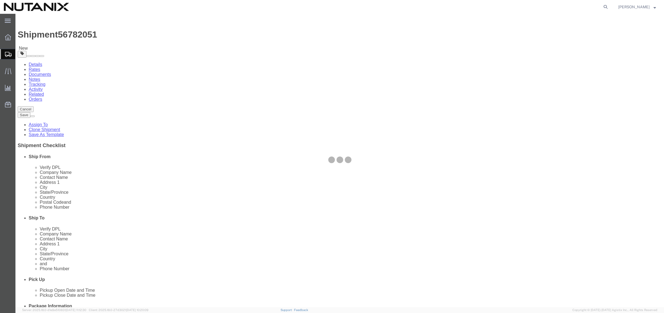
select select
select select "COSTCENTER"
select select "48694"
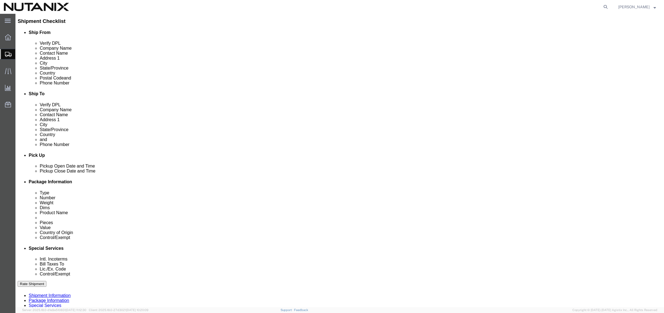
scroll to position [193, 0]
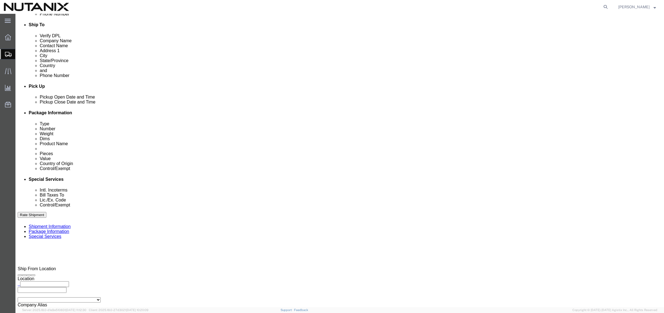
click select "Select Carriage Insurance Paid Carriage Paid To Cost and Freight Cost Insurance…"
select select "DDP"
click select "Select Carriage Insurance Paid Carriage Paid To Cost and Freight Cost Insurance…"
select select "SHIP"
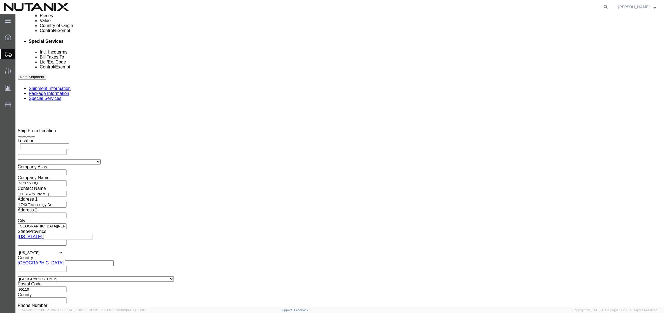
scroll to position [386, 0]
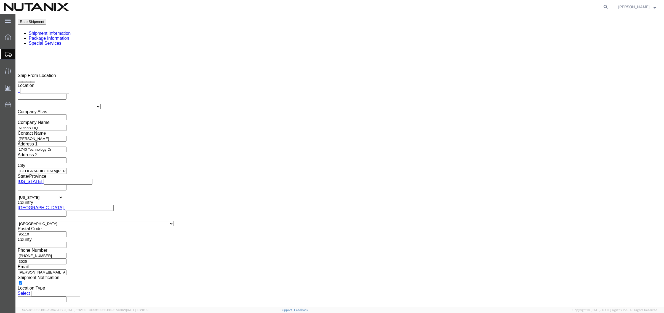
click button "Rate Shipment"
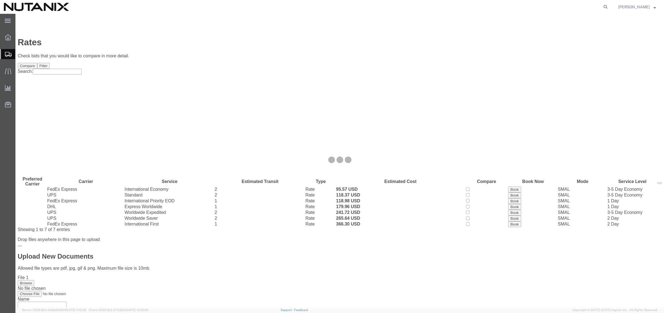
scroll to position [0, 0]
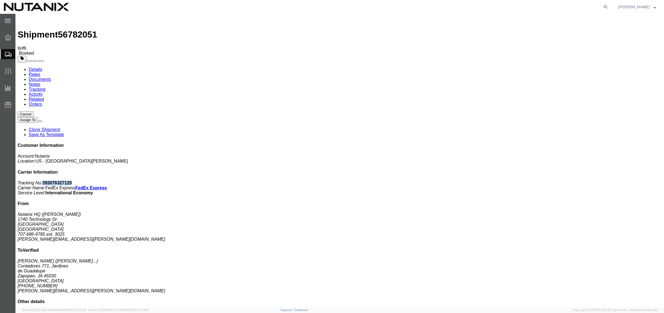
drag, startPoint x: 613, startPoint y: 84, endPoint x: 587, endPoint y: 84, distance: 25.9
click at [587, 180] on p "Tracking No: 393076327120 Carrier Name: FedEx Express FedEx Express Service Lev…" at bounding box center [340, 187] width 644 height 15
copy b "393076327120"
